Goal: Task Accomplishment & Management: Use online tool/utility

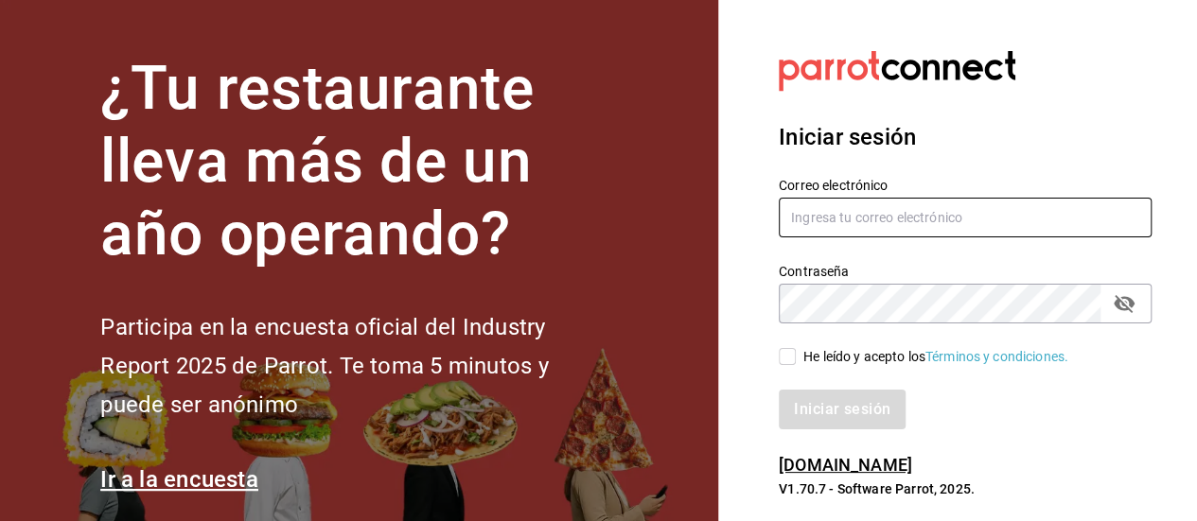
type input "[EMAIL_ADDRESS][DOMAIN_NAME]"
click at [790, 358] on input "He leído y acepto los Términos y condiciones." at bounding box center [787, 356] width 17 height 17
checkbox input "true"
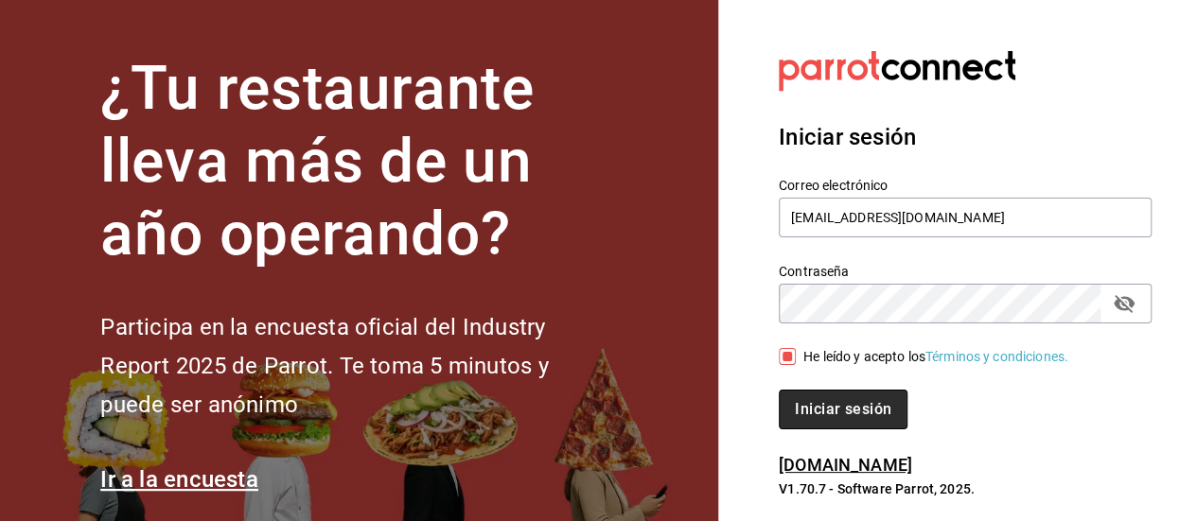
click at [819, 398] on button "Iniciar sesión" at bounding box center [843, 410] width 129 height 40
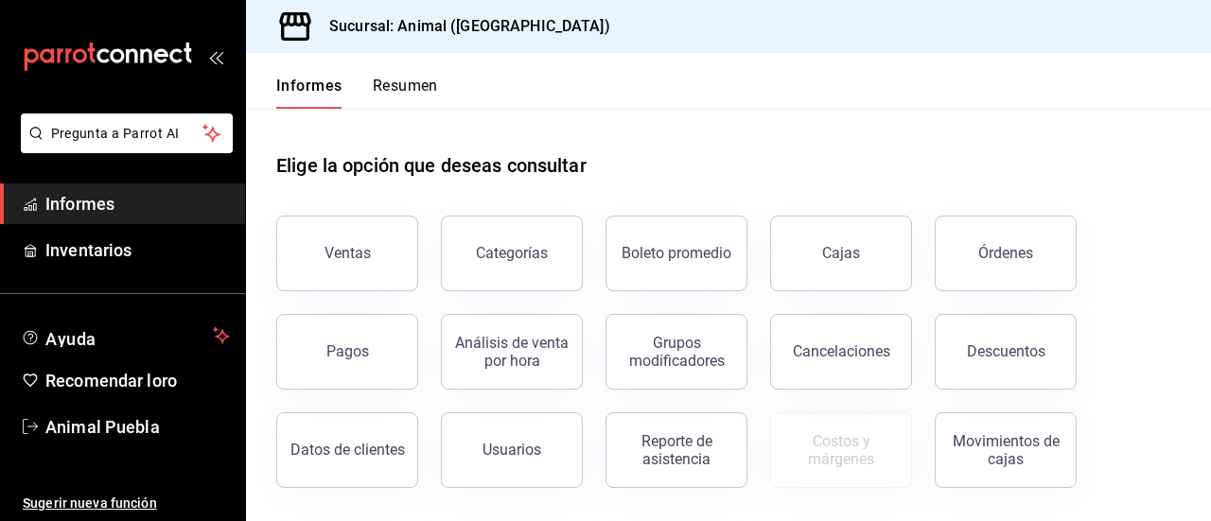
click at [117, 207] on span "Informes" at bounding box center [137, 204] width 185 height 26
click at [363, 273] on button "Ventas" at bounding box center [347, 254] width 142 height 76
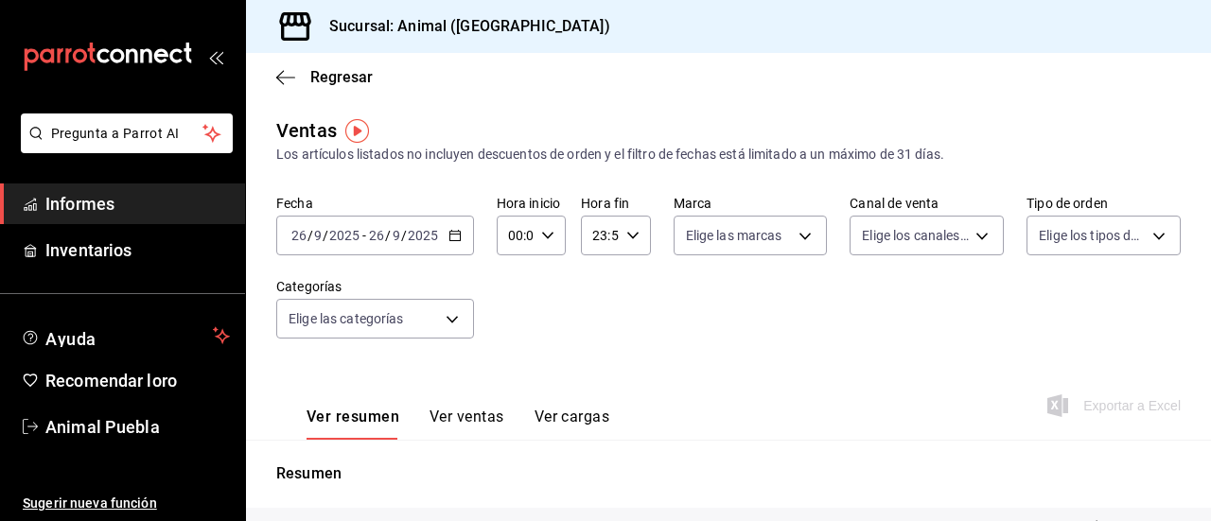
click at [456, 228] on div "[DATE] [DATE] - [DATE] [DATE]" at bounding box center [375, 236] width 198 height 40
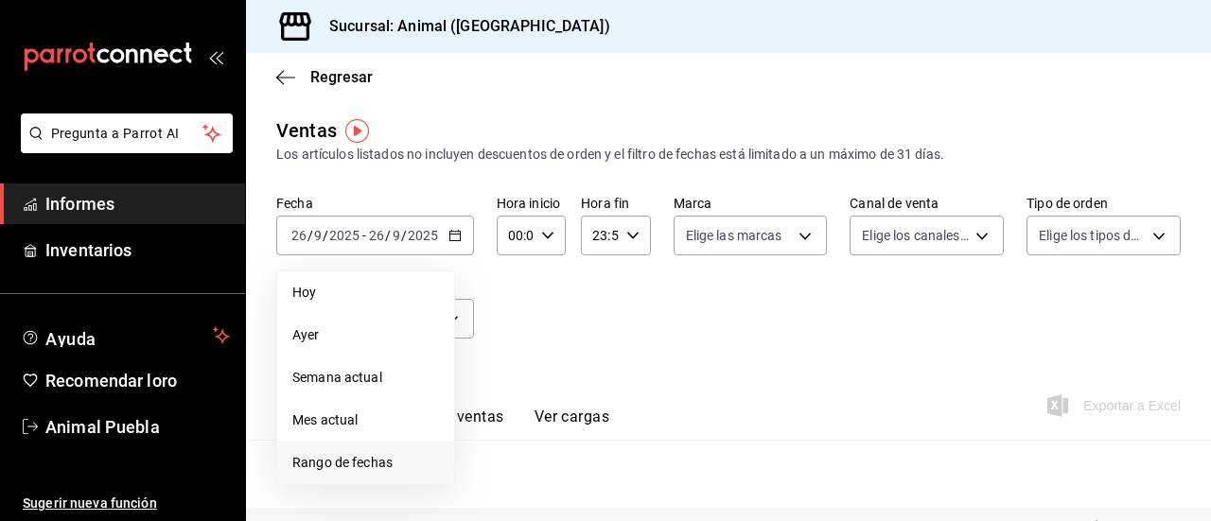
click at [369, 458] on font "Rango de fechas" at bounding box center [342, 462] width 100 height 15
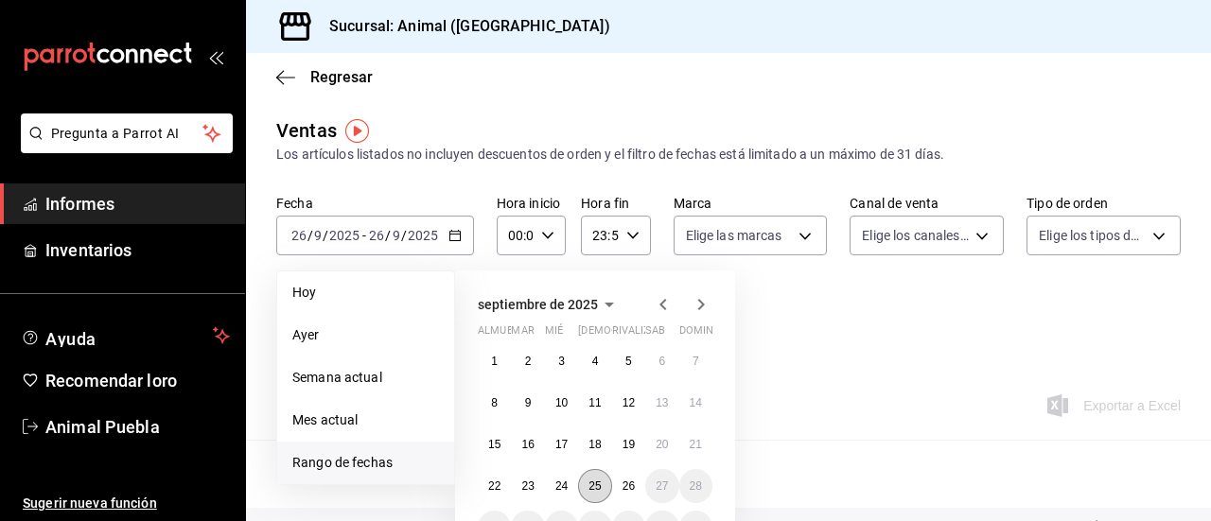
click at [604, 492] on button "25" at bounding box center [594, 486] width 33 height 34
click at [630, 496] on button "26" at bounding box center [628, 486] width 33 height 34
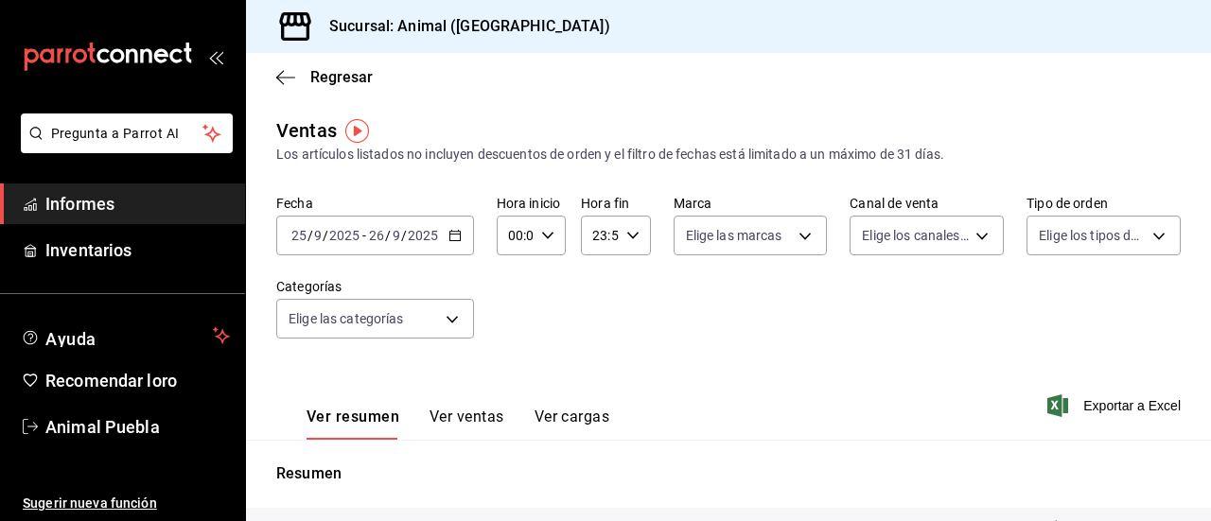
click at [545, 238] on icon "button" at bounding box center [547, 235] width 13 height 13
click at [510, 324] on font "01" at bounding box center [511, 329] width 15 height 15
type input "01:00"
click at [512, 298] on font "02" at bounding box center [511, 298] width 15 height 15
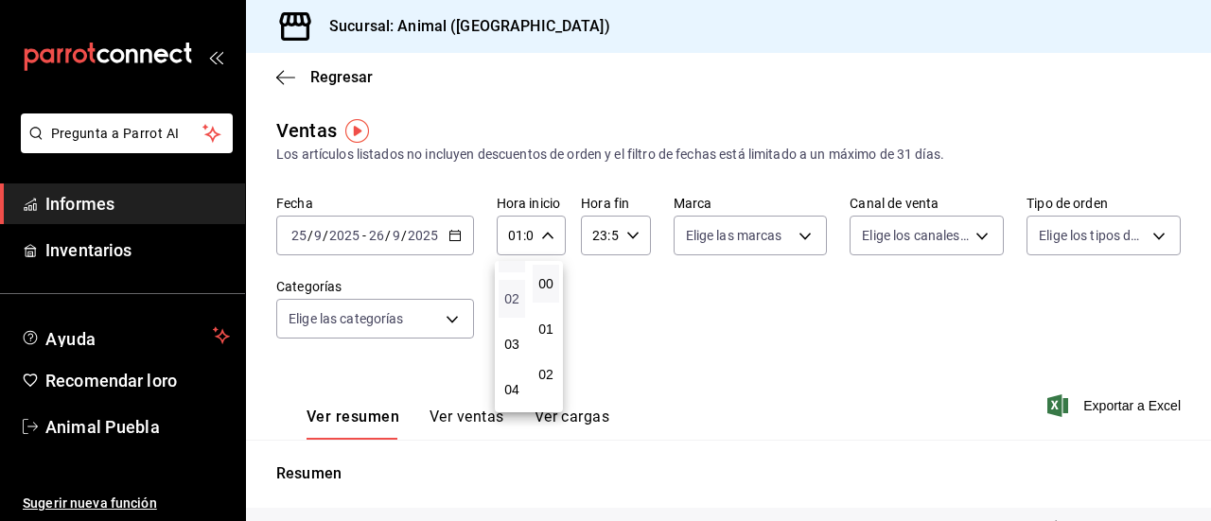
type input "02:00"
click at [551, 289] on font "00" at bounding box center [545, 283] width 15 height 15
click at [533, 265] on button "00" at bounding box center [546, 284] width 26 height 38
click at [626, 234] on div at bounding box center [605, 260] width 1211 height 521
click at [626, 234] on icon "button" at bounding box center [632, 235] width 13 height 13
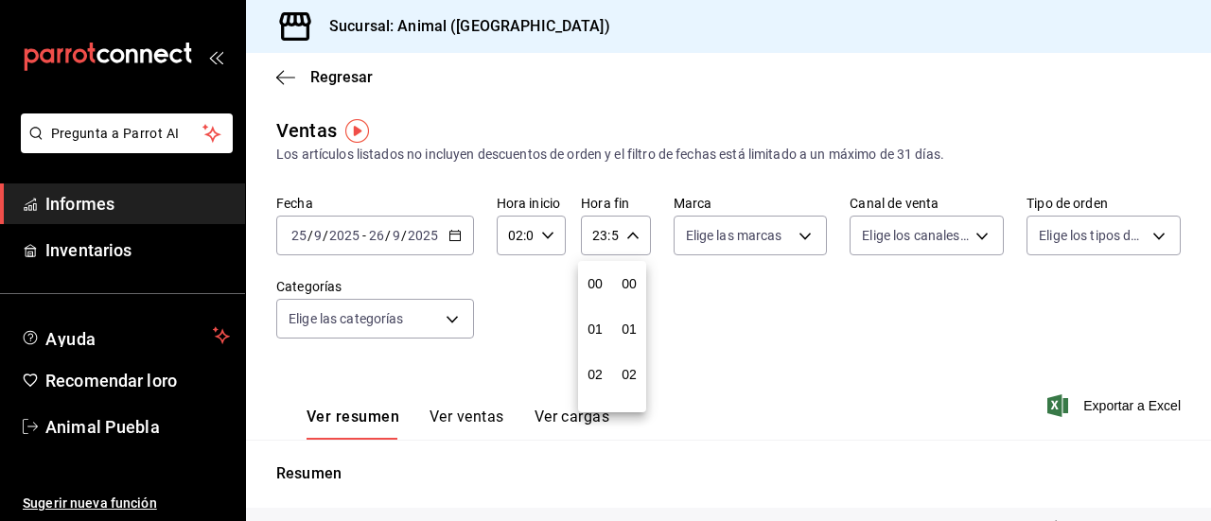
scroll to position [2574, 0]
click at [599, 292] on font "21" at bounding box center [595, 298] width 15 height 15
type input "21:59"
click at [600, 276] on font "04" at bounding box center [595, 283] width 15 height 15
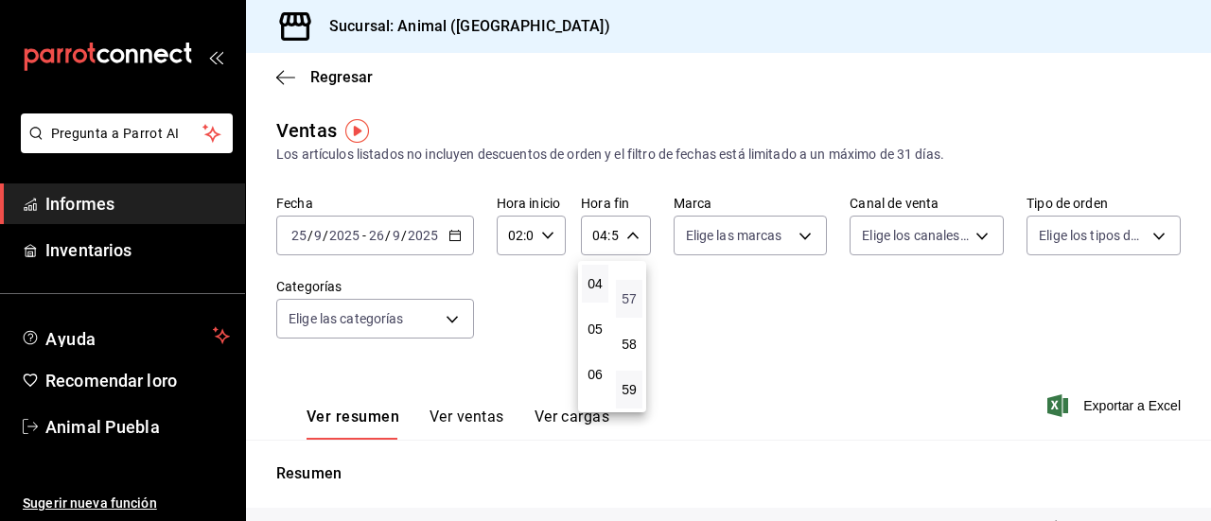
click at [632, 297] on font "57" at bounding box center [629, 298] width 15 height 15
type input "04:57"
click at [629, 298] on font "57" at bounding box center [629, 298] width 15 height 15
click at [630, 283] on font "00" at bounding box center [629, 283] width 15 height 15
type input "04:00"
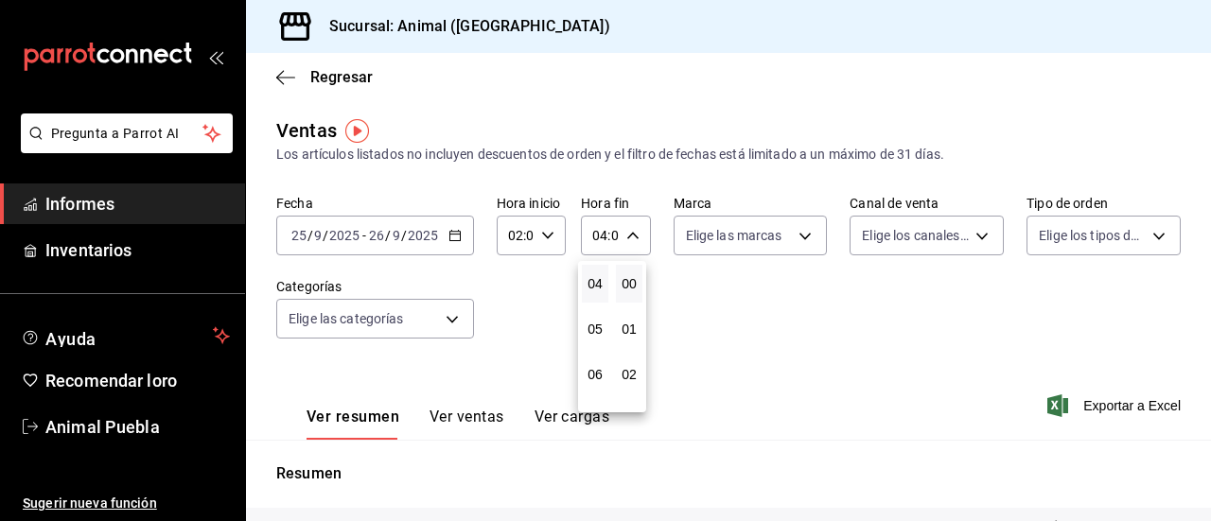
click at [753, 323] on div at bounding box center [605, 260] width 1211 height 521
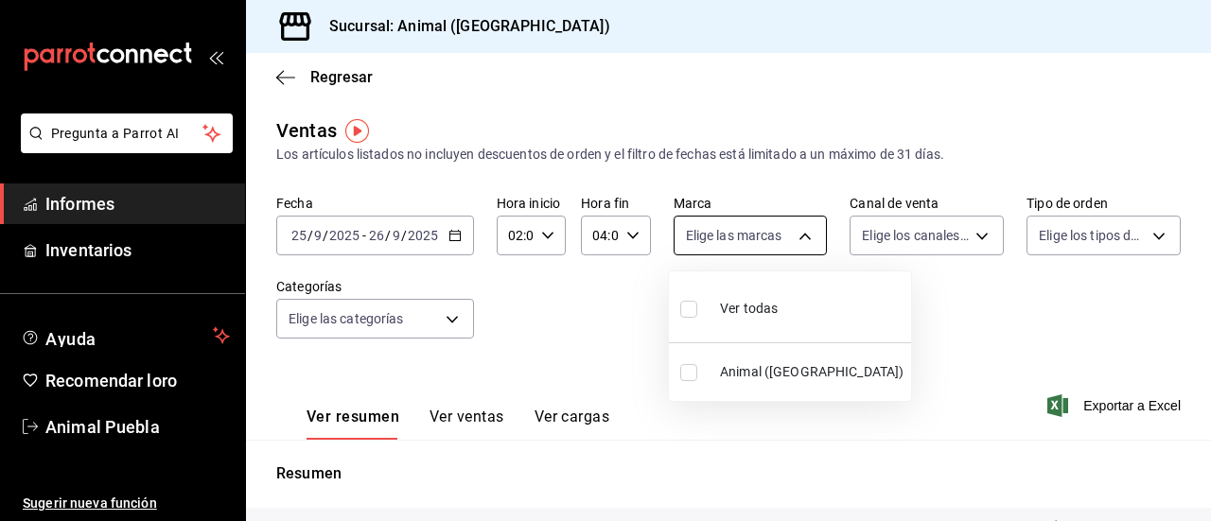
click at [801, 242] on body "Pregunta a Parrot AI Informes Inventarios Ayuda Recomendar loro Animal Puebla S…" at bounding box center [605, 260] width 1211 height 521
click at [771, 307] on font "Ver todas" at bounding box center [749, 308] width 58 height 15
type input "96838179-8fbb-4073-aae3-1789726318c8"
checkbox input "true"
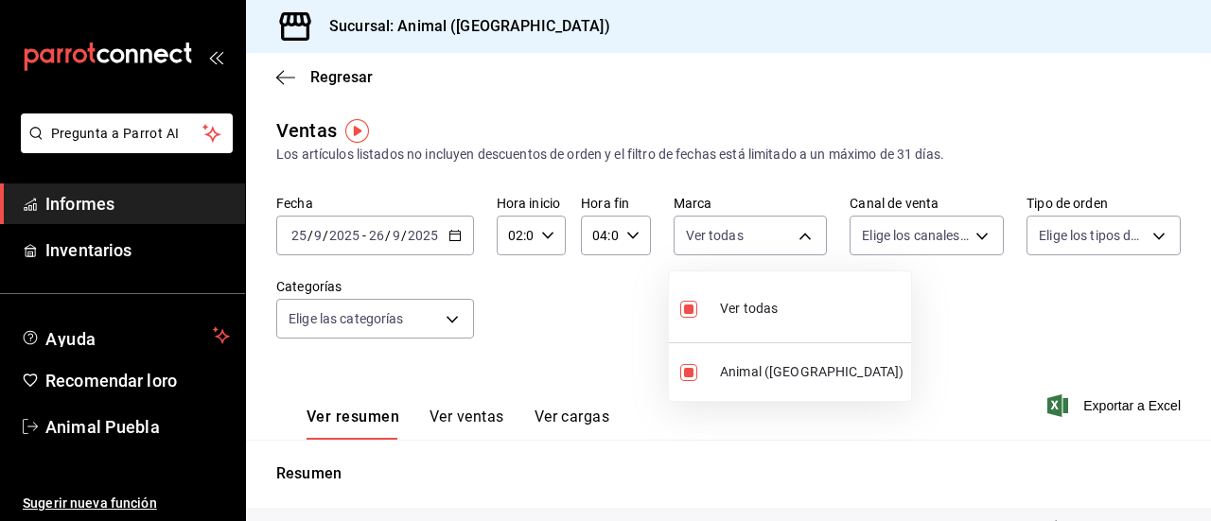
click at [977, 234] on div at bounding box center [605, 260] width 1211 height 521
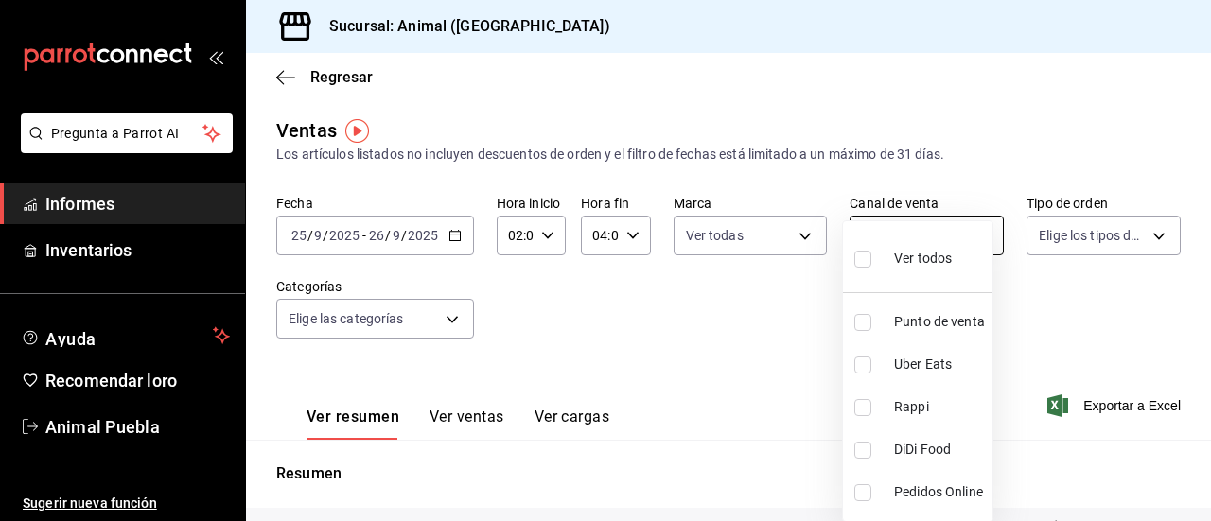
click at [975, 236] on body "Pregunta a Parrot AI Informes Inventarios Ayuda Recomendar loro Animal Puebla S…" at bounding box center [605, 260] width 1211 height 521
click at [952, 254] on li "Ver todos" at bounding box center [920, 257] width 155 height 56
type input "PARROT,UBER_EATS,RAPPI,DIDI_FOOD,ONLINE"
checkbox input "true"
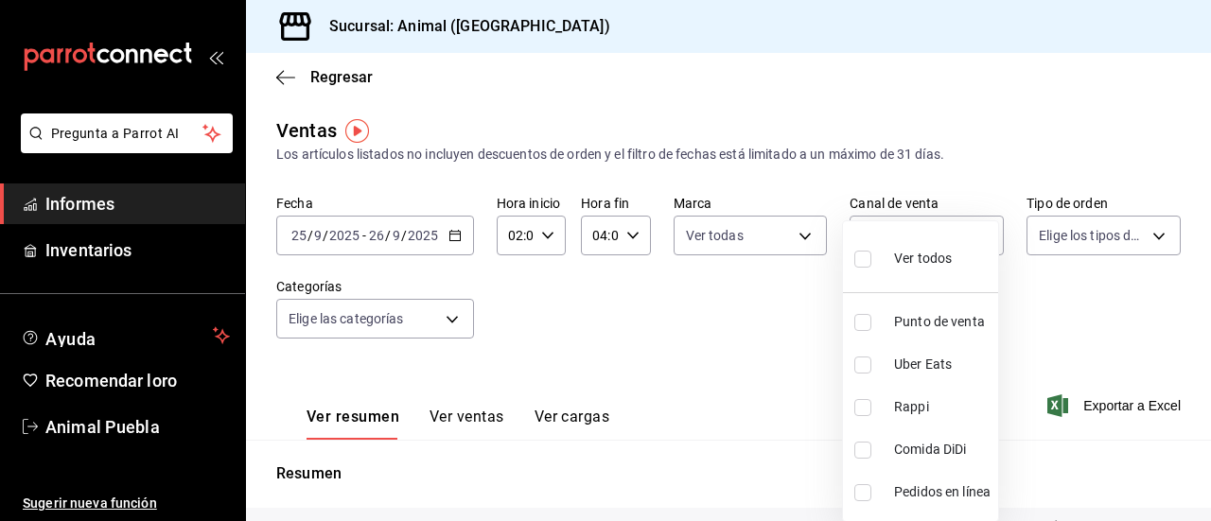
checkbox input "true"
click at [1145, 230] on div at bounding box center [605, 260] width 1211 height 521
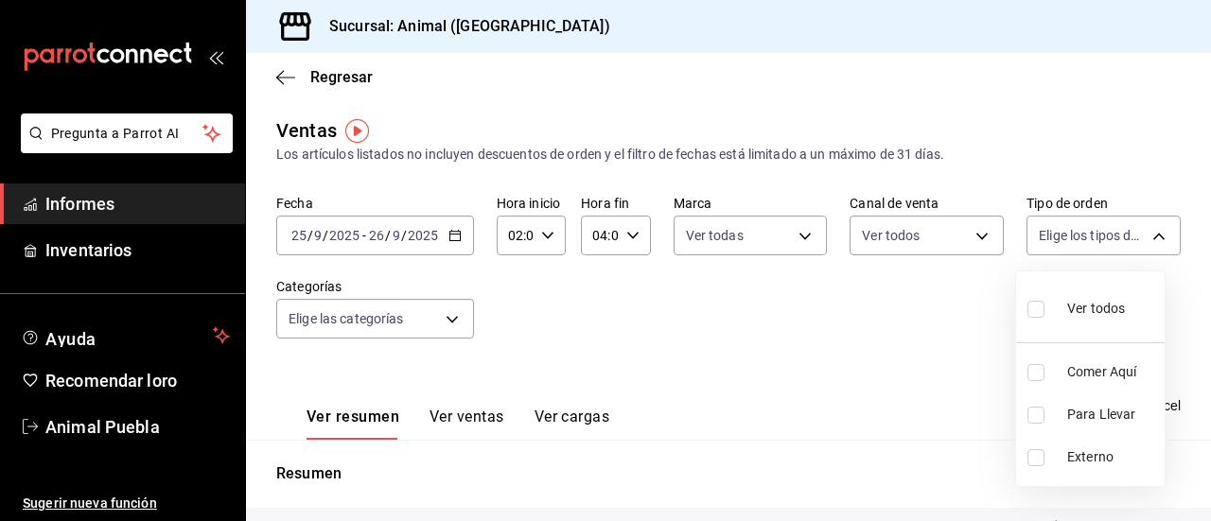
click at [1145, 230] on body "Pregunta a Parrot AI Informes Inventarios Ayuda Recomendar loro Animal Puebla S…" at bounding box center [605, 260] width 1211 height 521
click at [1085, 312] on font "Ver todos" at bounding box center [1096, 308] width 58 height 15
type input "89cc3392-1a89-49ed-91c4-e66ea58282e1,025cf6ae-25b7-4698-bb98-3d77af74a196,EXTER…"
checkbox input "true"
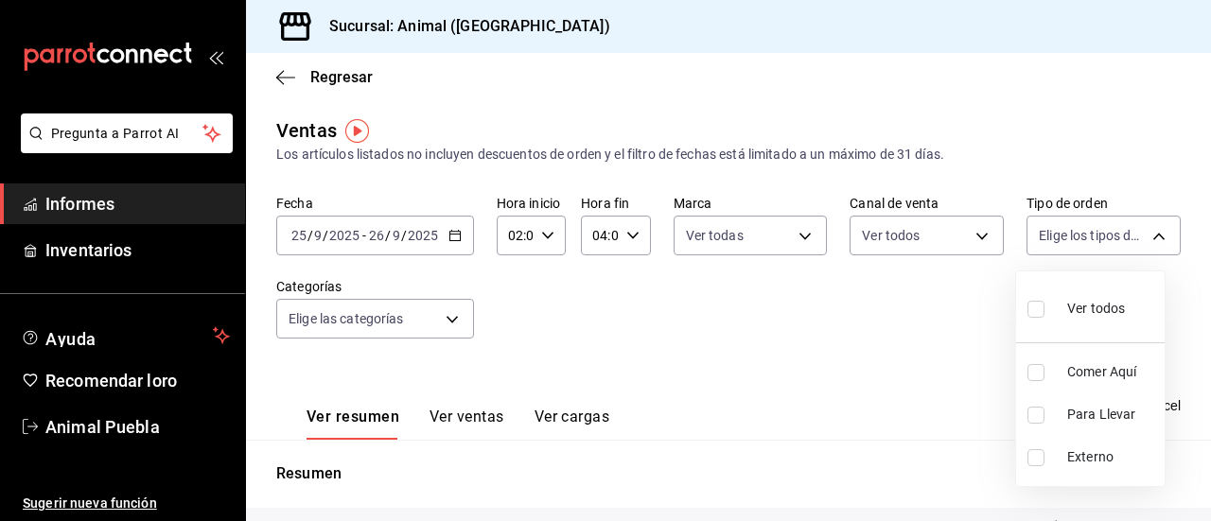
checkbox input "true"
click at [452, 321] on div at bounding box center [605, 260] width 1211 height 521
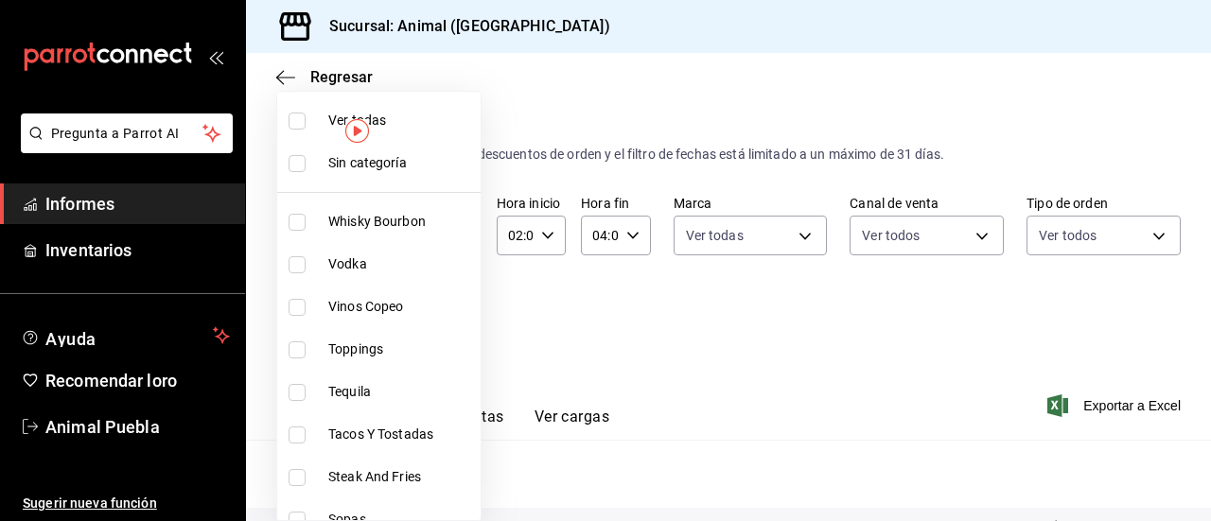
click at [452, 321] on body "Pregunta a Parrot AI Informes Inventarios Ayuda Recomendar loro Animal Puebla S…" at bounding box center [605, 260] width 1211 height 521
click at [407, 123] on span "Ver todas" at bounding box center [400, 121] width 145 height 20
type input "696422f3-042f-4992-a796-20cec1d2addd,ab2f2cdd-2d2d-455a-bd59-969ed93fbee5,5744a…"
checkbox input "true"
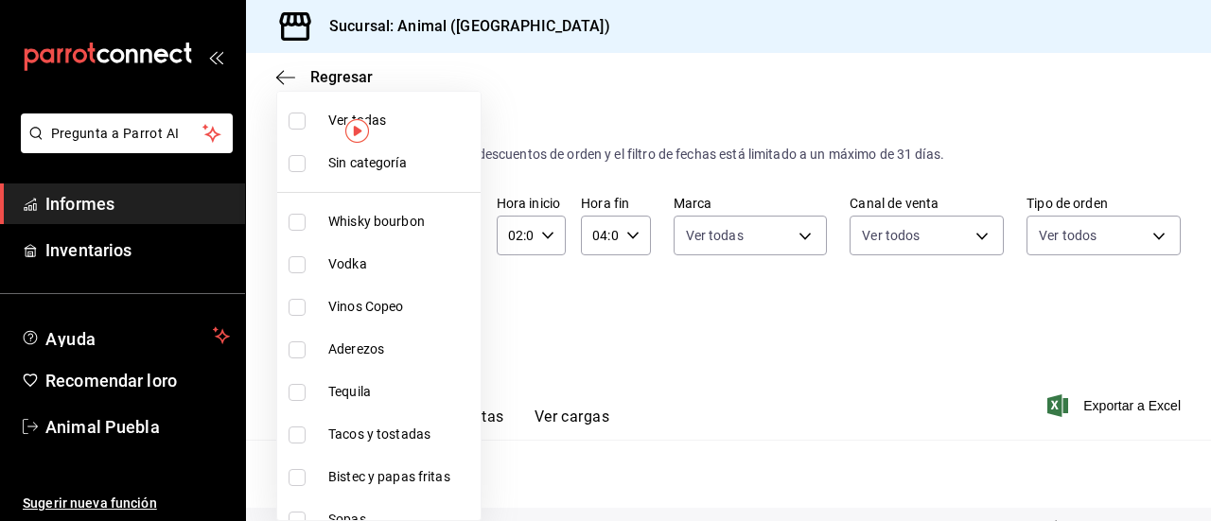
checkbox input "true"
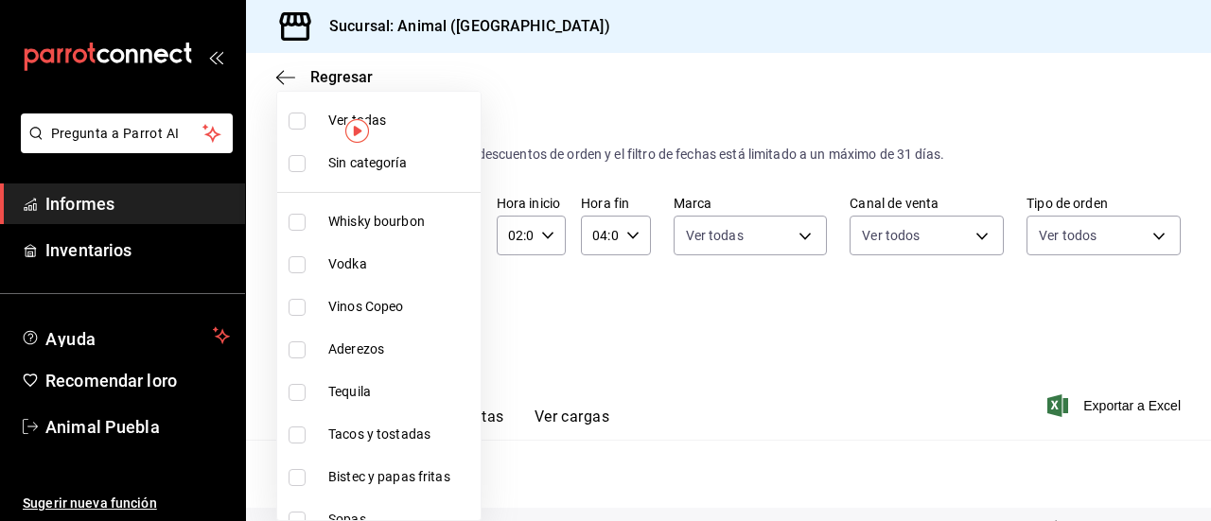
checkbox input "true"
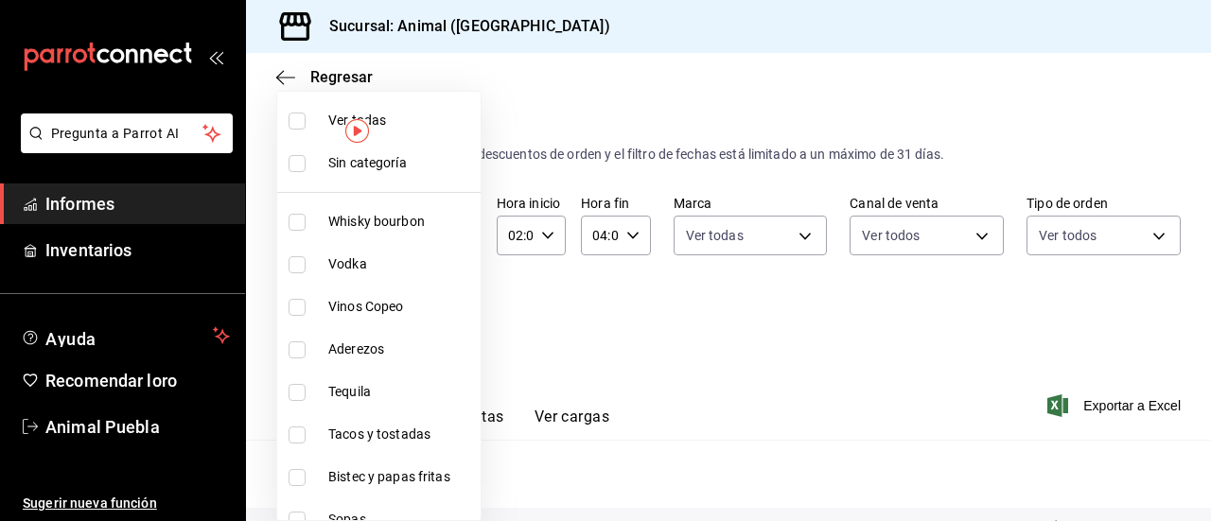
checkbox input "true"
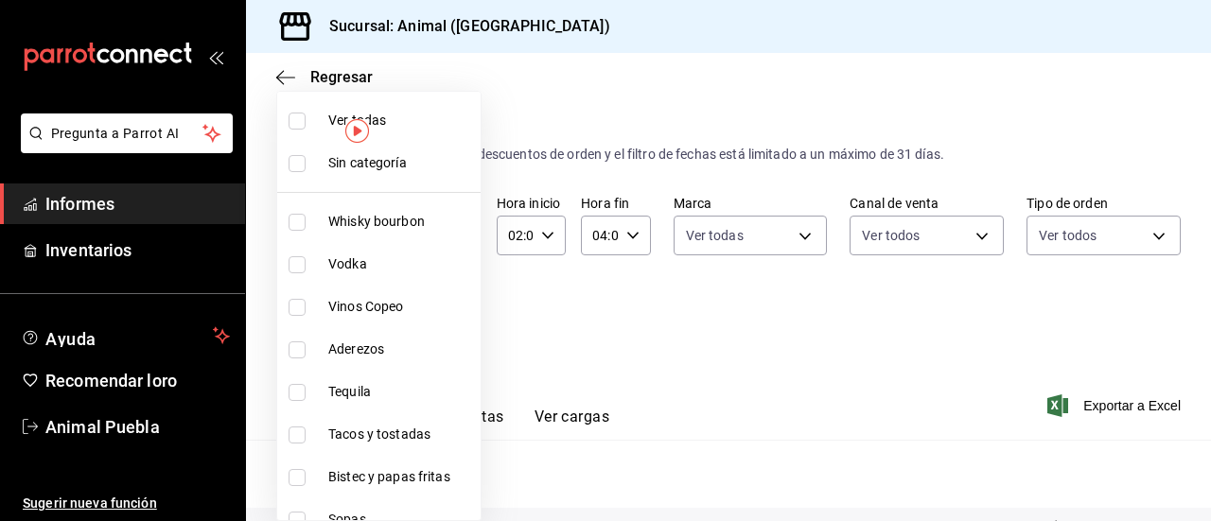
checkbox input "true"
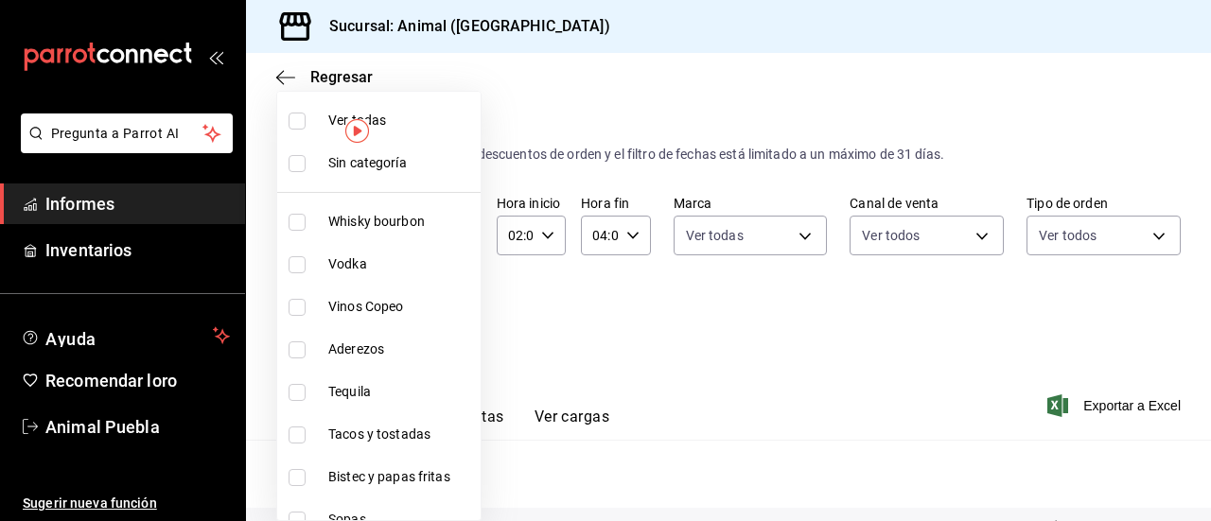
checkbox input "true"
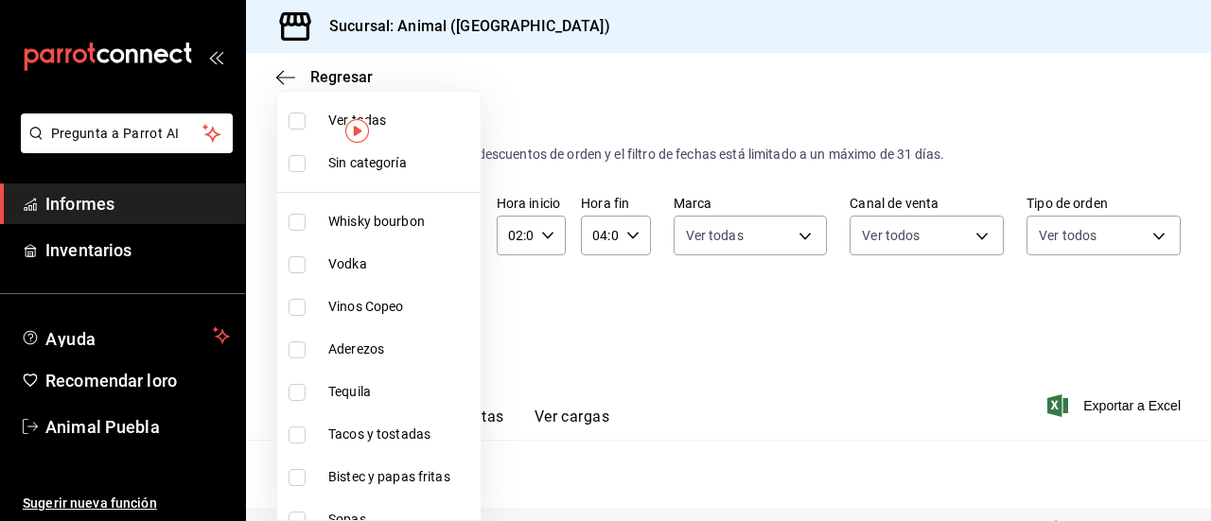
checkbox input "true"
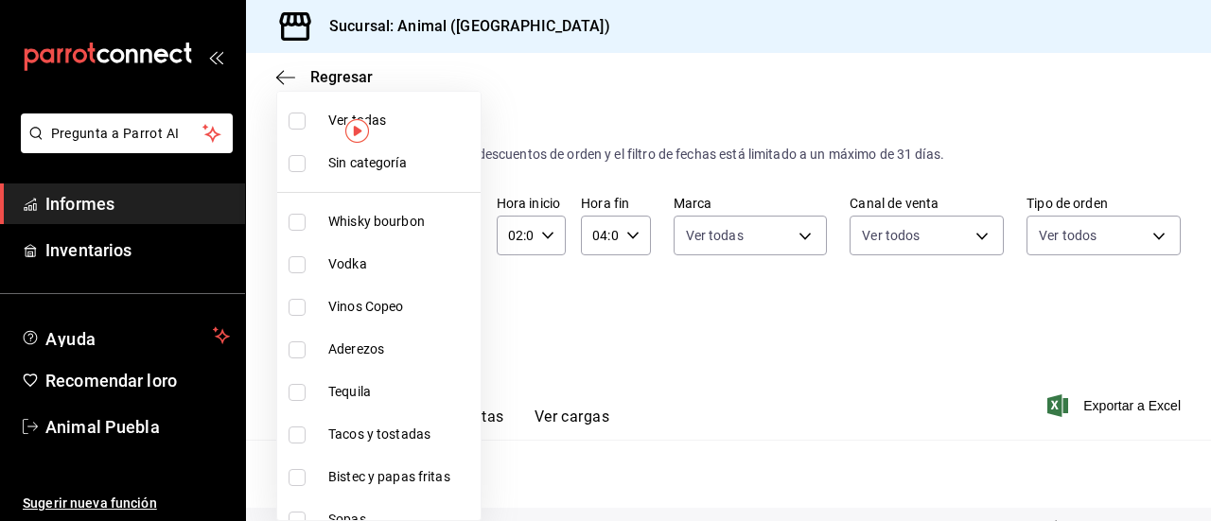
checkbox input "true"
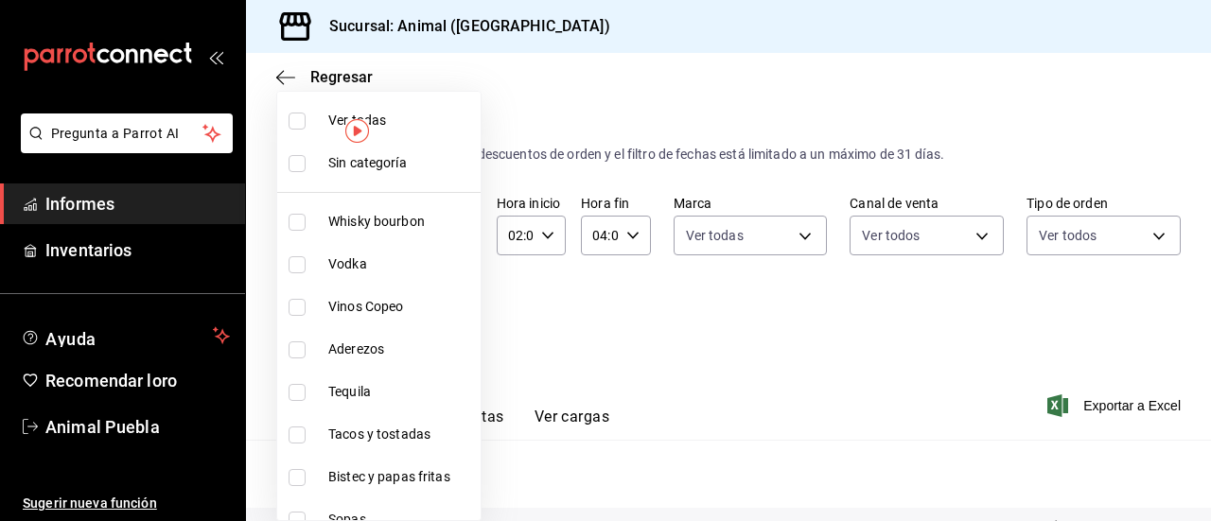
checkbox input "true"
